Goal: Task Accomplishment & Management: Manage account settings

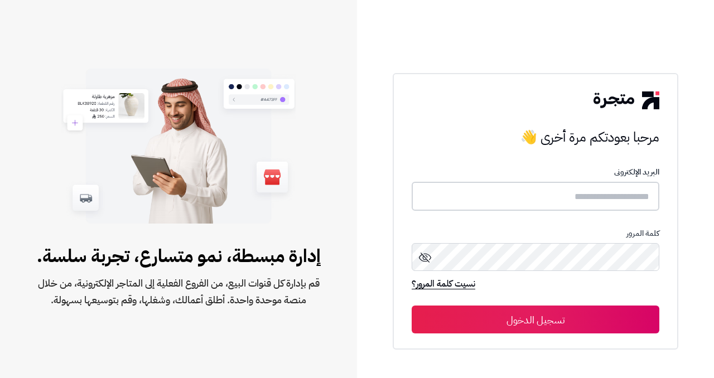
type input "**********"
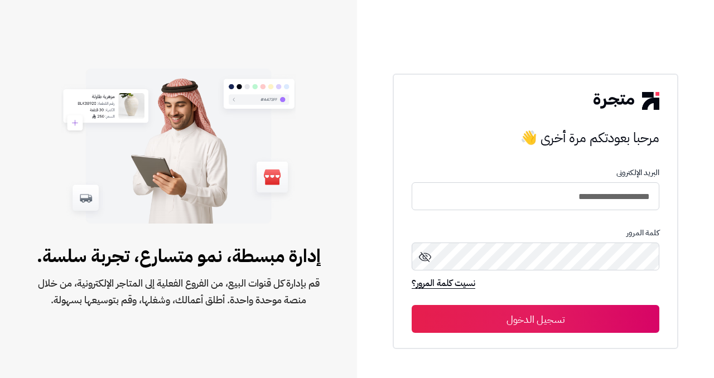
click at [537, 326] on button "تسجيل الدخول" at bounding box center [536, 319] width 248 height 28
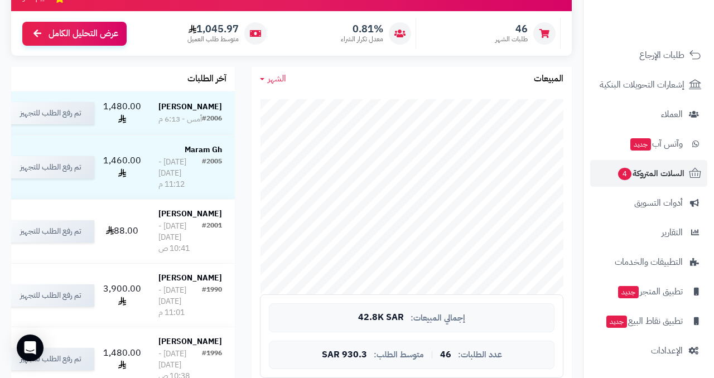
scroll to position [141, 0]
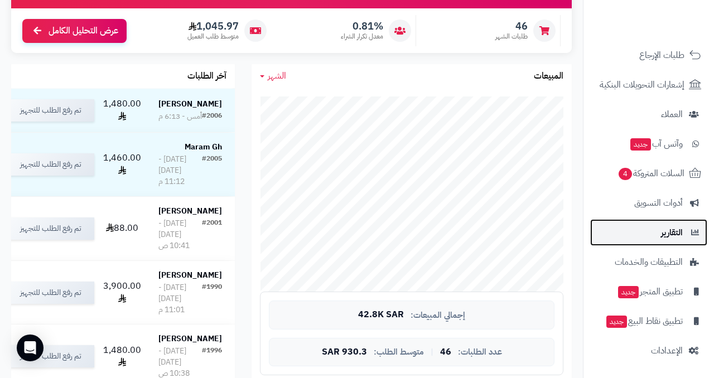
click at [643, 235] on link "التقارير" at bounding box center [648, 232] width 117 height 27
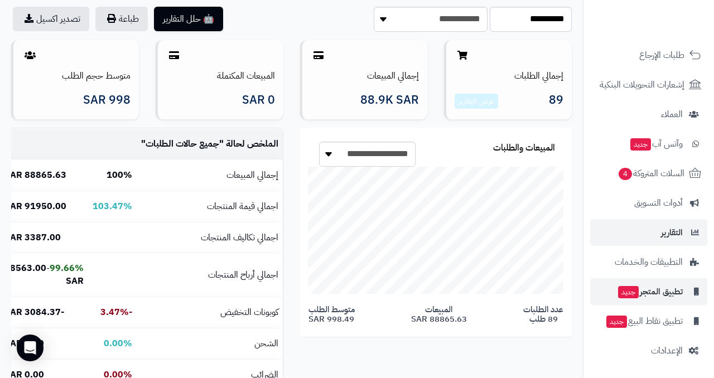
scroll to position [71, 0]
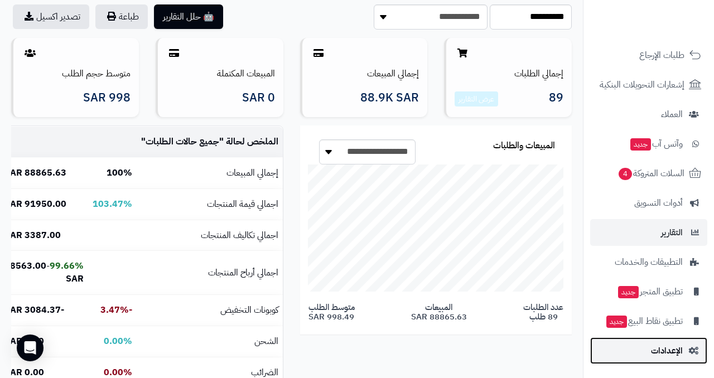
click at [661, 350] on span "الإعدادات" at bounding box center [667, 351] width 32 height 16
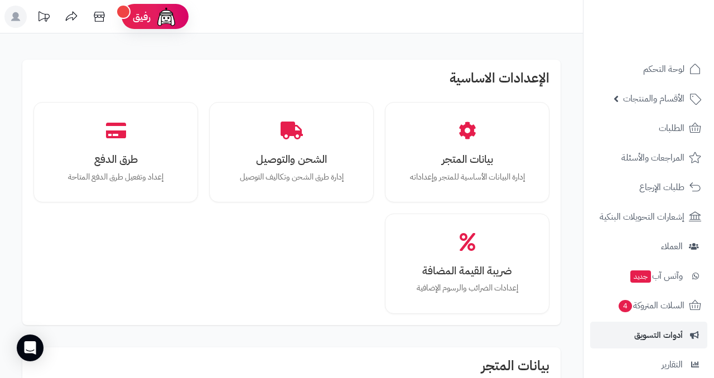
scroll to position [132, 0]
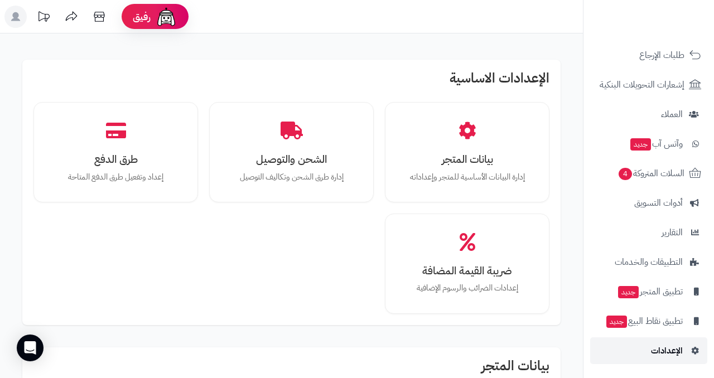
click at [640, 338] on link "الإعدادات" at bounding box center [648, 351] width 117 height 27
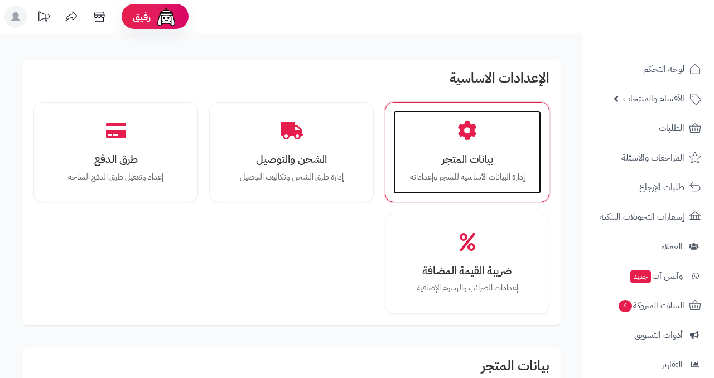
click at [508, 173] on p "إدارة البيانات الأساسية للمتجر وإعداداته" at bounding box center [467, 177] width 126 height 12
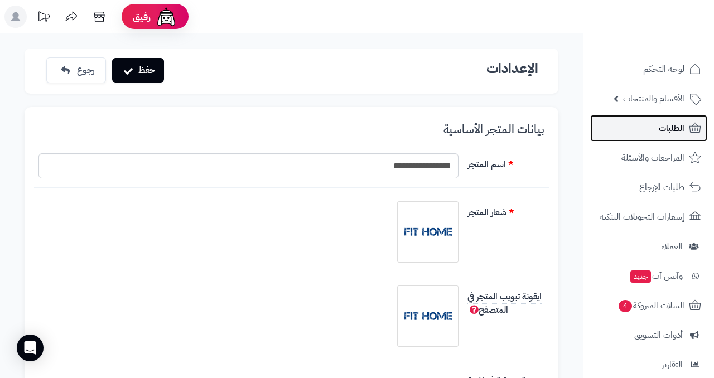
click at [673, 125] on span "الطلبات" at bounding box center [672, 128] width 26 height 16
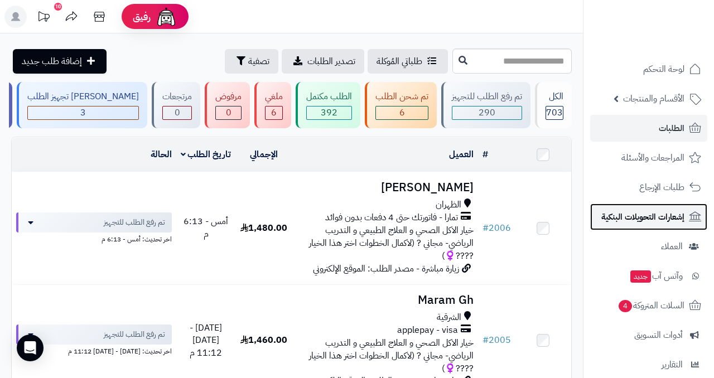
click at [669, 216] on span "إشعارات التحويلات البنكية" at bounding box center [642, 217] width 83 height 16
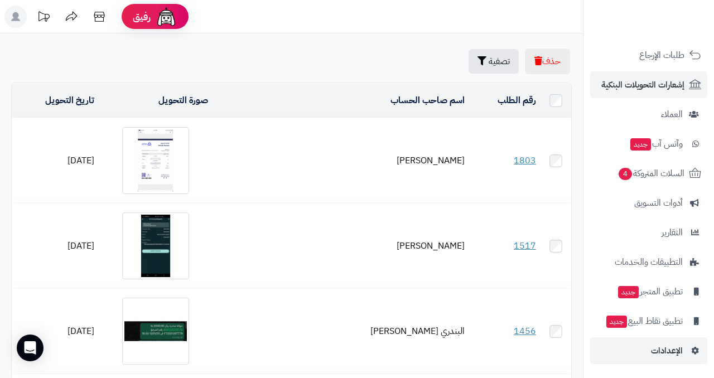
scroll to position [132, 0]
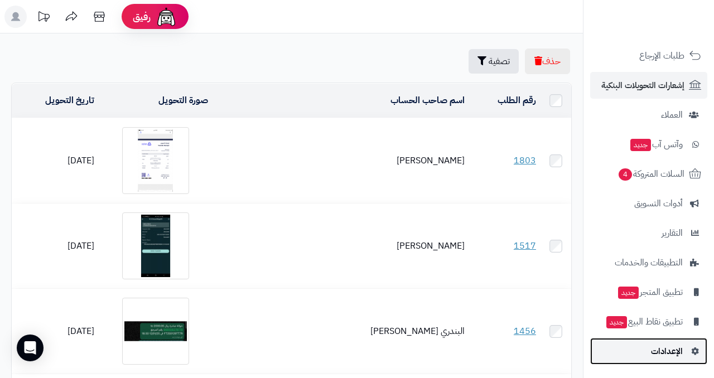
click at [643, 349] on link "الإعدادات" at bounding box center [648, 351] width 117 height 27
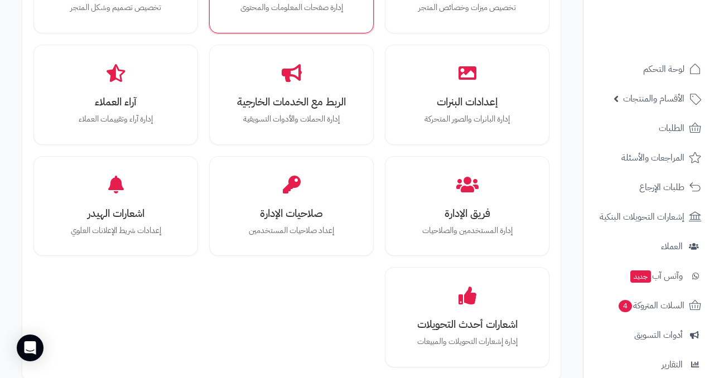
scroll to position [460, 0]
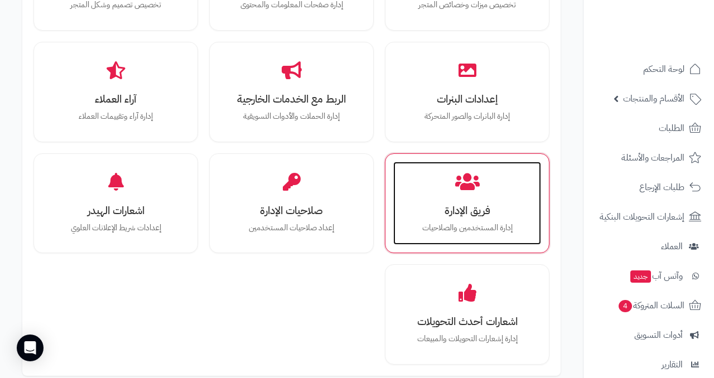
click at [460, 210] on h3 "فريق الإدارة" at bounding box center [467, 211] width 126 height 12
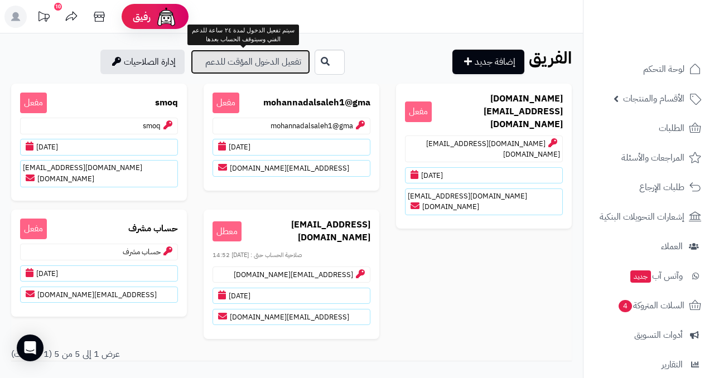
click at [231, 61] on link "تفعيل الدخول المؤقت للدعم" at bounding box center [250, 62] width 119 height 25
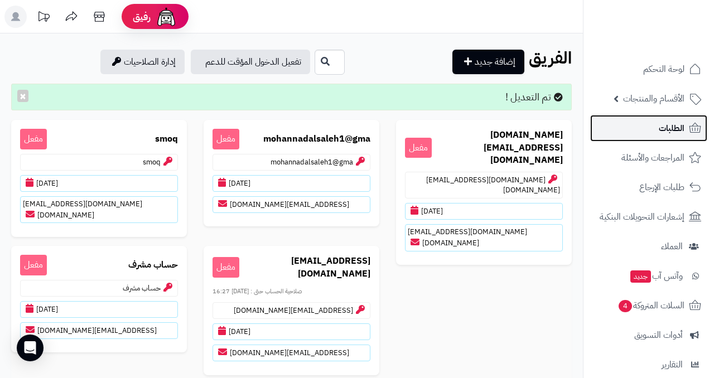
click at [696, 119] on link "الطلبات" at bounding box center [648, 128] width 117 height 27
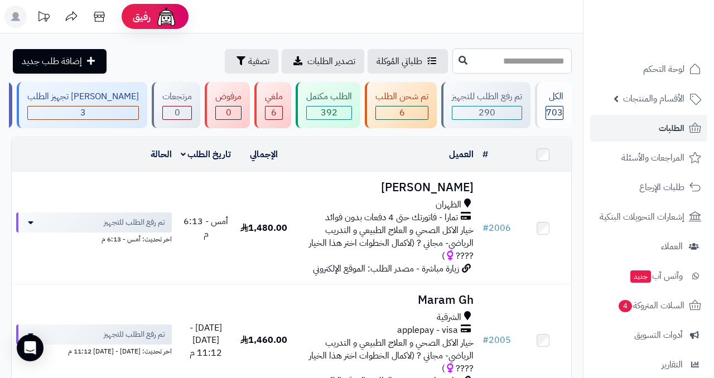
click at [497, 64] on input "text" at bounding box center [511, 61] width 119 height 25
type input "*"
type input "****"
click at [460, 58] on icon at bounding box center [463, 59] width 9 height 9
